Goal: Find specific page/section: Find specific page/section

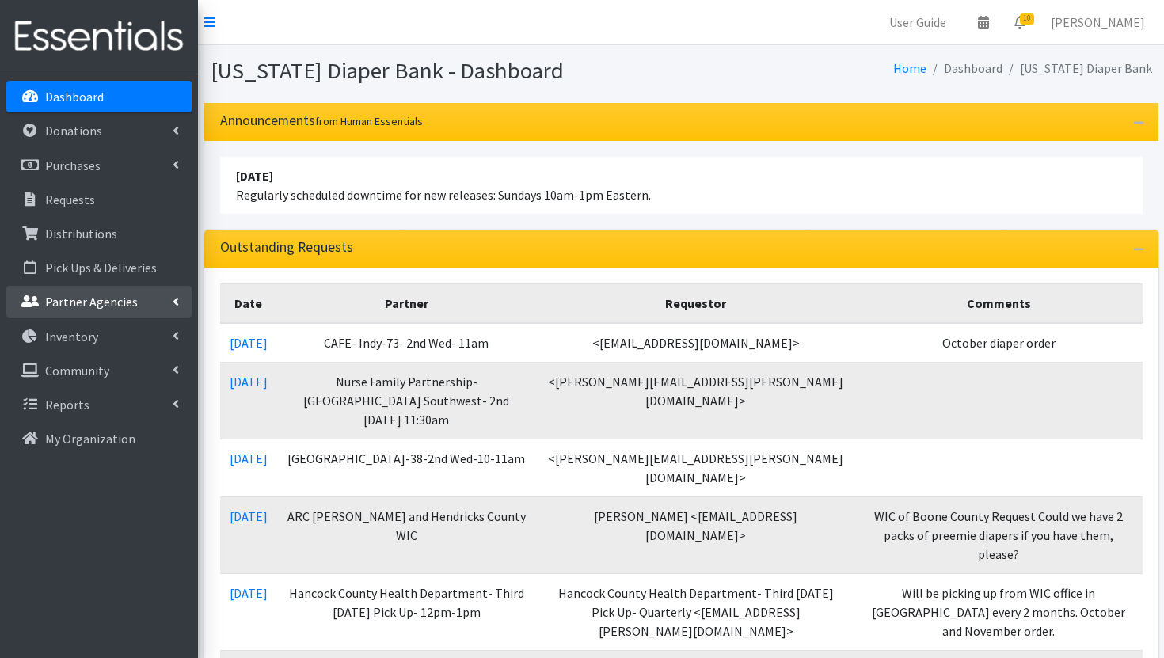
click at [104, 306] on p "Partner Agencies" at bounding box center [91, 302] width 93 height 16
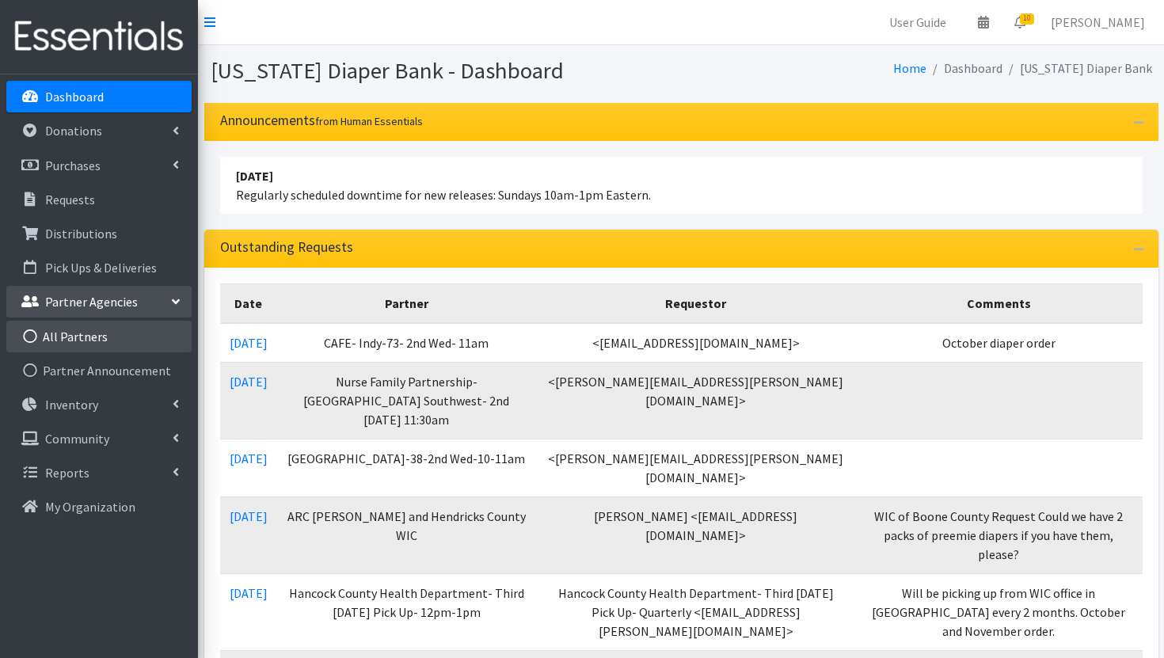
click at [112, 332] on link "All Partners" at bounding box center [98, 337] width 185 height 32
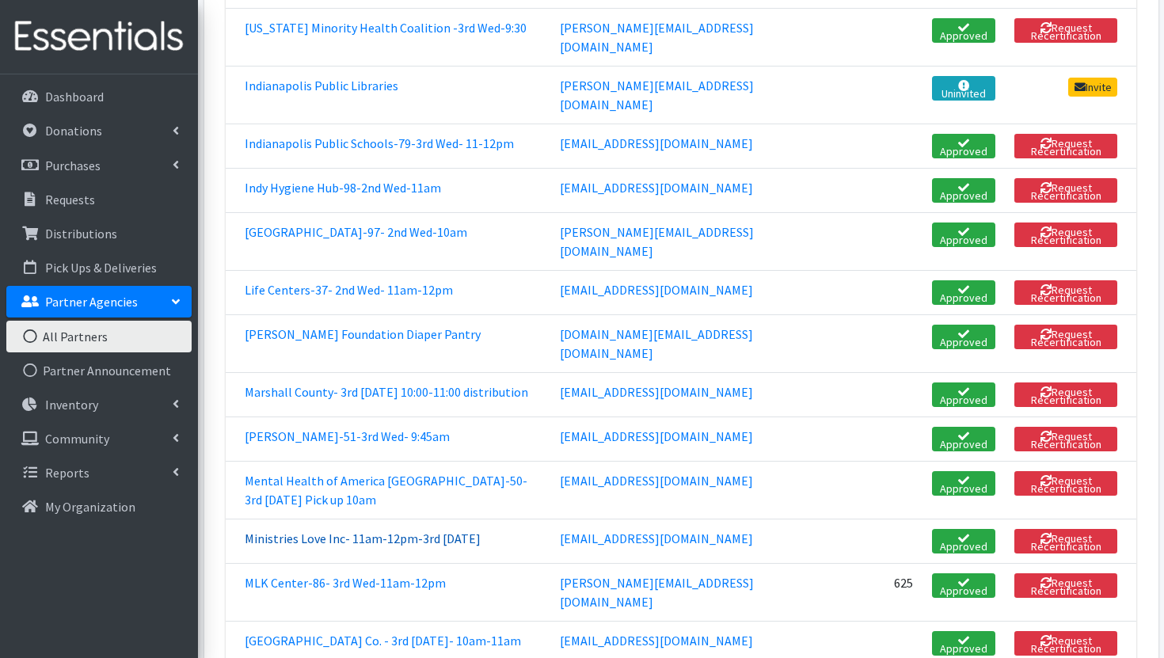
scroll to position [1928, 0]
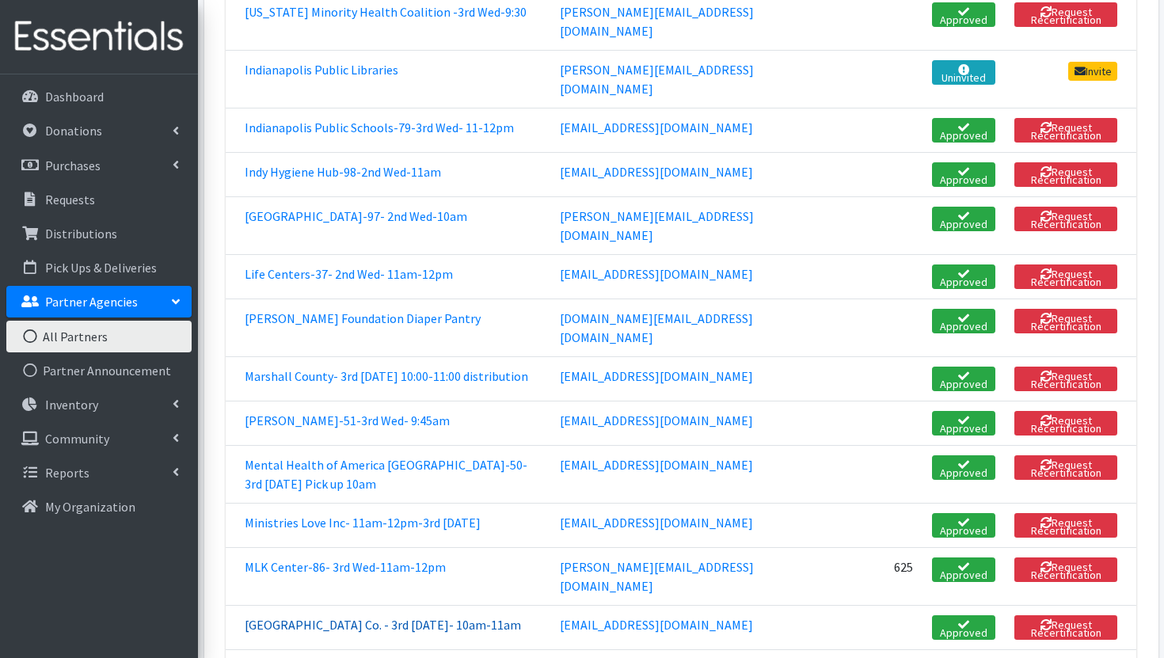
click at [391, 617] on link "Mom Cave Co. - 3rd Wednesday- 10am-11am" at bounding box center [383, 625] width 276 height 16
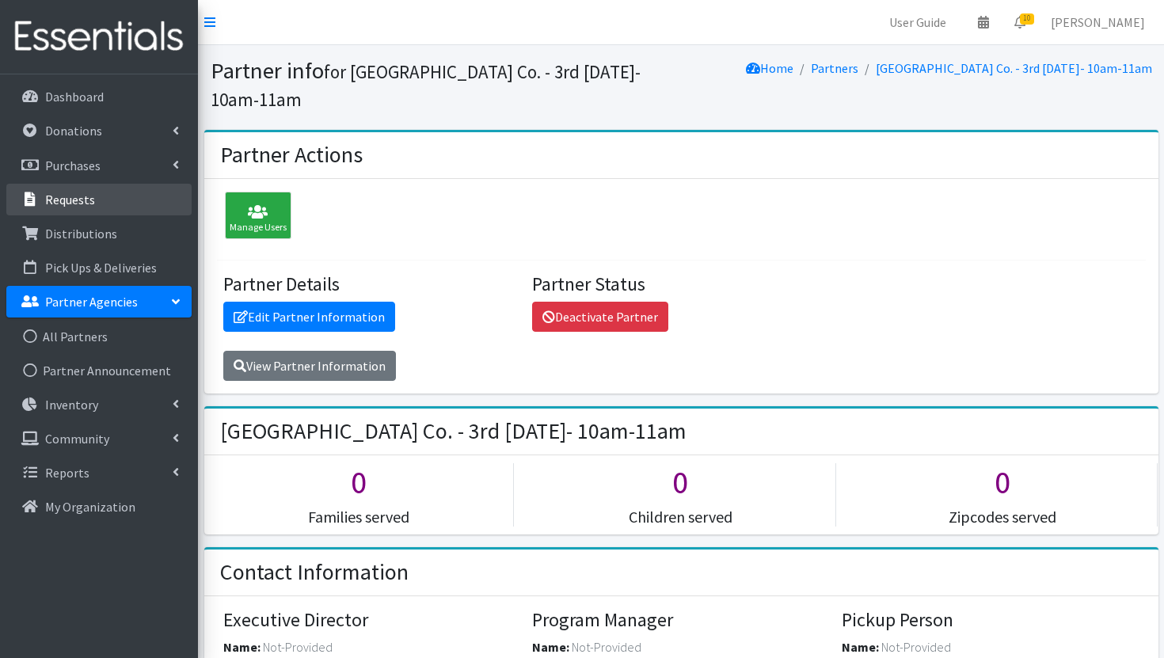
click at [131, 196] on link "Requests" at bounding box center [98, 200] width 185 height 32
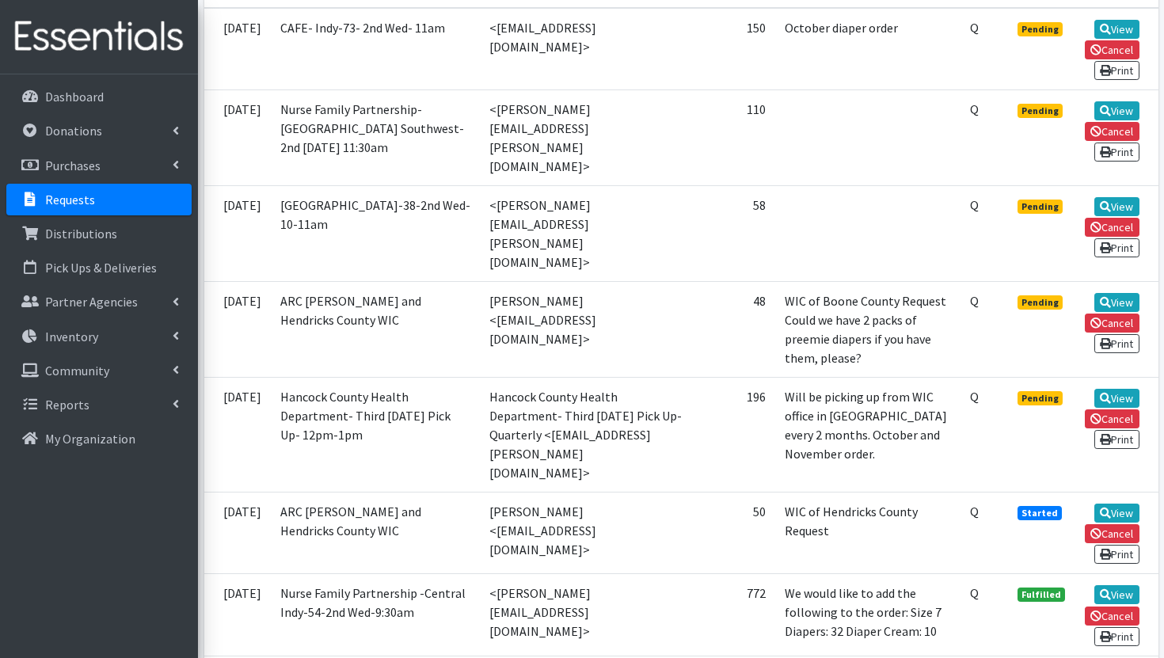
scroll to position [430, 0]
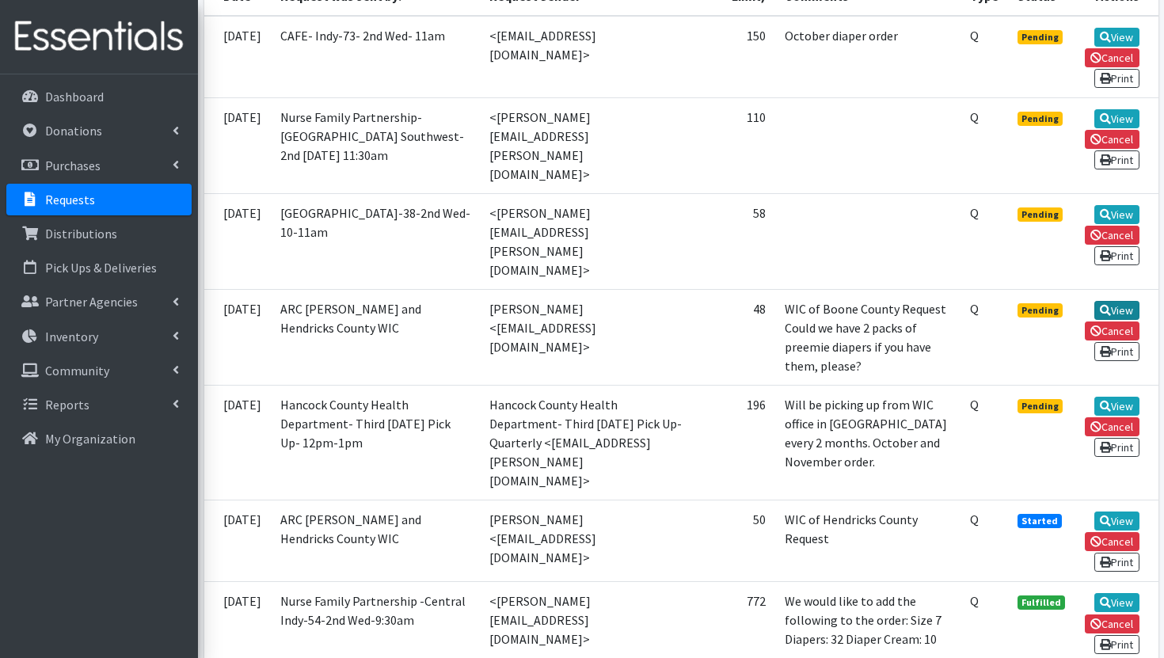
click at [1117, 301] on link "View" at bounding box center [1116, 310] width 45 height 19
